Goal: Find specific fact

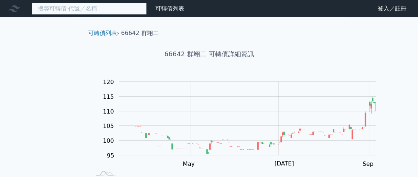
click at [122, 11] on input at bounding box center [89, 9] width 115 height 12
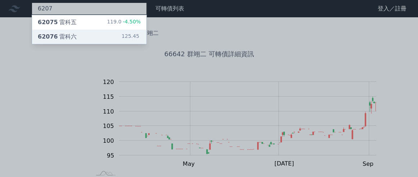
type input "6207"
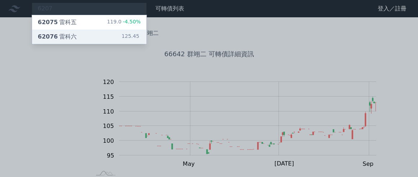
click at [100, 44] on div "62076 雷科六 125.45" at bounding box center [89, 37] width 115 height 14
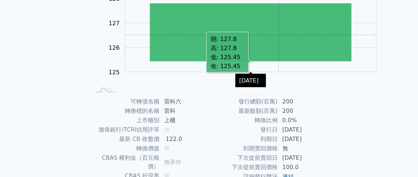
scroll to position [187, 0]
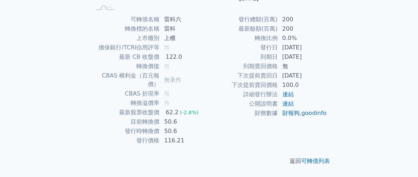
click at [302, 62] on td "[DATE]" at bounding box center [302, 56] width 49 height 9
drag, startPoint x: 302, startPoint y: 64, endPoint x: 340, endPoint y: 69, distance: 38.5
click at [327, 62] on td "[DATE]" at bounding box center [302, 56] width 49 height 9
copy td "[DATE]"
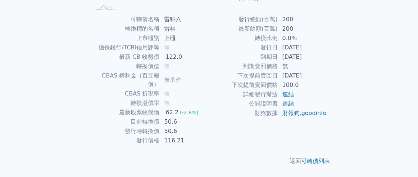
click at [304, 61] on td "[DATE]" at bounding box center [302, 56] width 49 height 9
drag, startPoint x: 303, startPoint y: 65, endPoint x: 341, endPoint y: 66, distance: 38.5
click at [327, 62] on td "[DATE]" at bounding box center [302, 56] width 49 height 9
copy td "[DATE]"
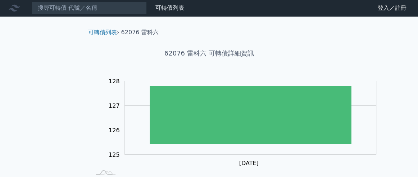
scroll to position [0, 0]
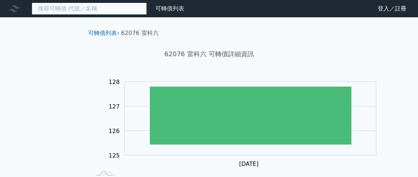
click at [92, 13] on input at bounding box center [89, 9] width 115 height 12
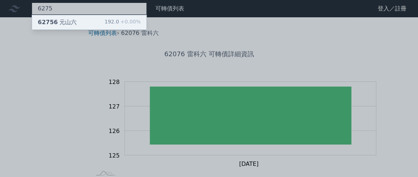
type input "6275"
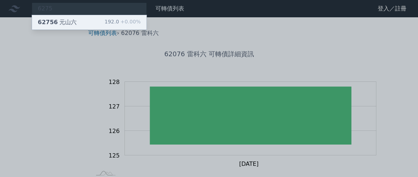
click at [66, 27] on div "62756 [PERSON_NAME]" at bounding box center [57, 22] width 39 height 9
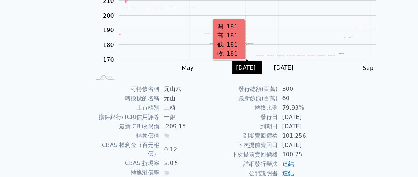
scroll to position [187, 0]
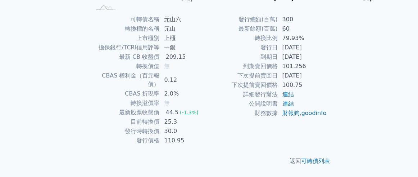
drag, startPoint x: 300, startPoint y: 66, endPoint x: 339, endPoint y: 67, distance: 38.5
click at [327, 62] on td "[DATE]" at bounding box center [302, 56] width 49 height 9
copy td "[DATE]"
